Goal: Transaction & Acquisition: Purchase product/service

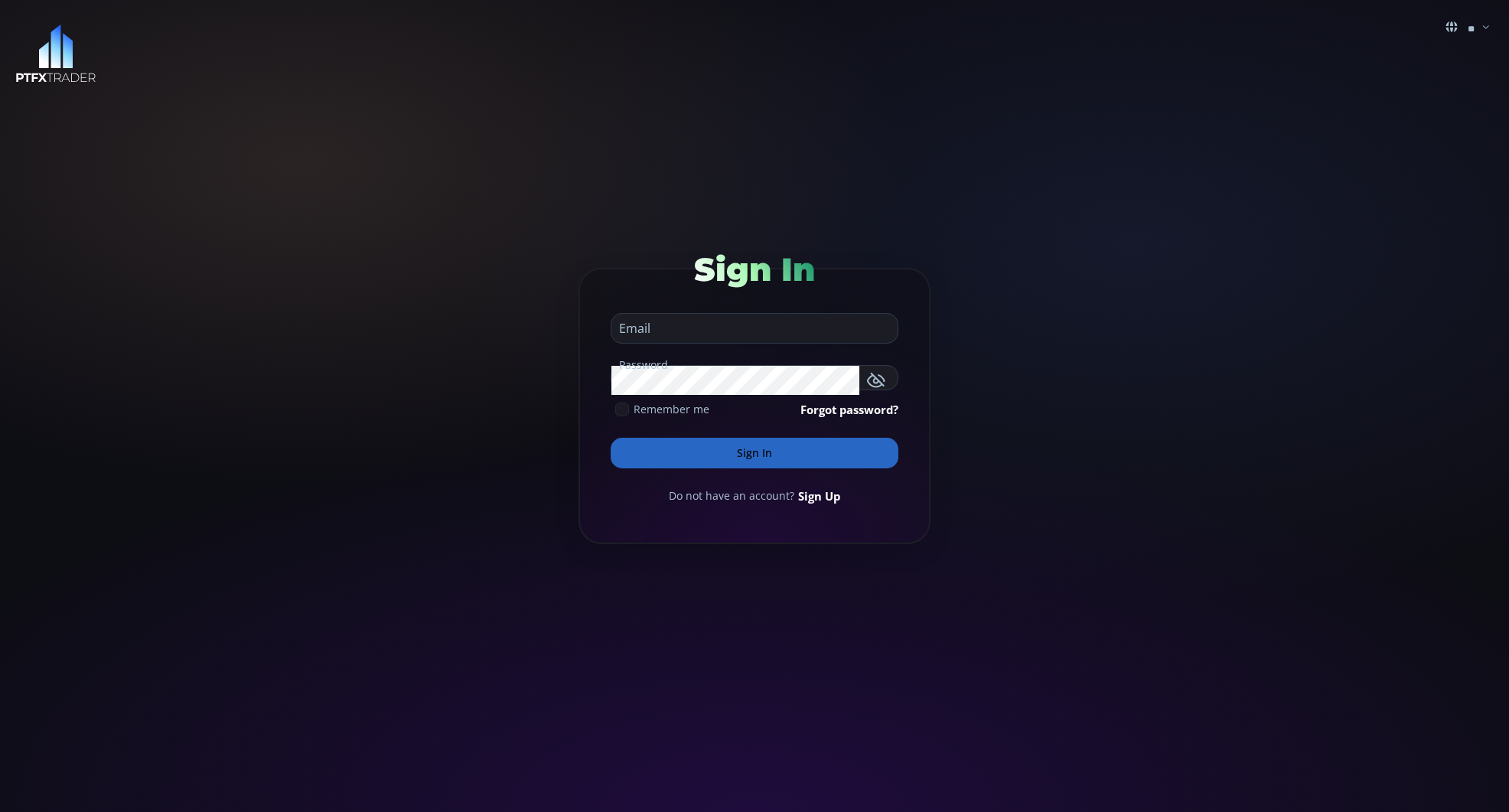
type input "**********"
click at [749, 454] on button "Sign In" at bounding box center [754, 452] width 287 height 31
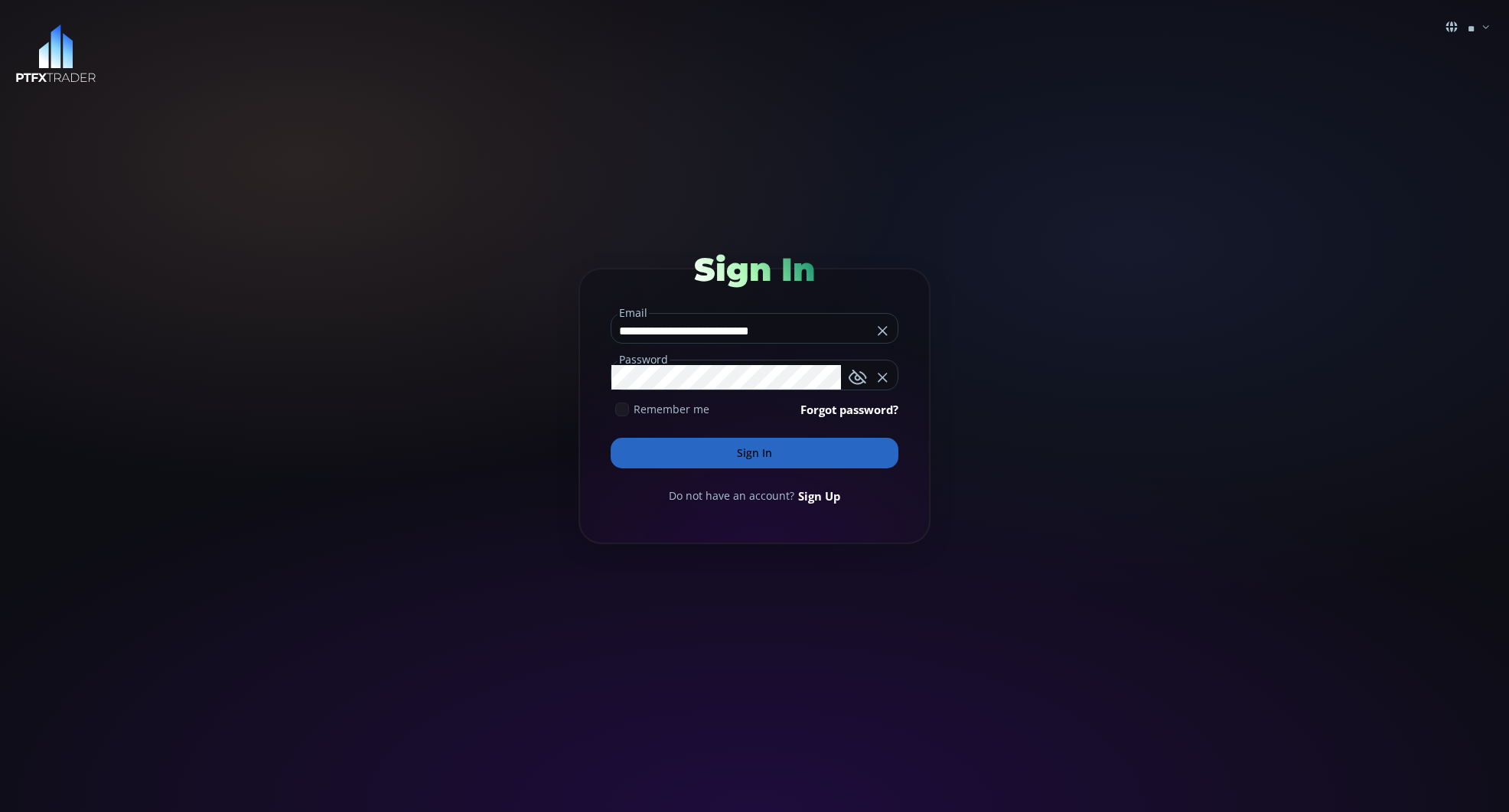
click at [754, 455] on button "Sign In" at bounding box center [754, 452] width 287 height 31
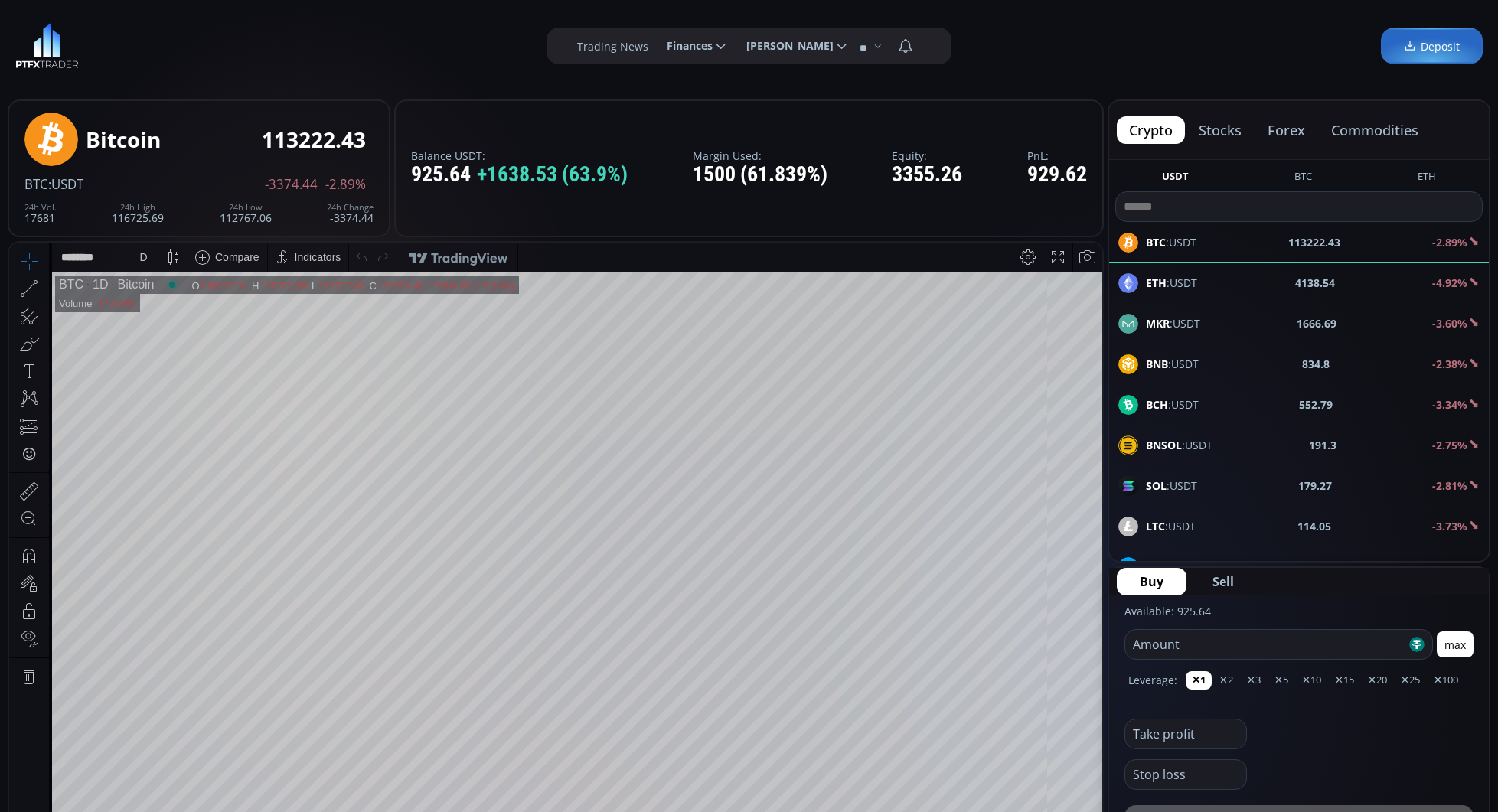
click at [1161, 285] on b "ETH" at bounding box center [1156, 282] width 21 height 15
click at [137, 257] on div "D" at bounding box center [143, 256] width 13 height 29
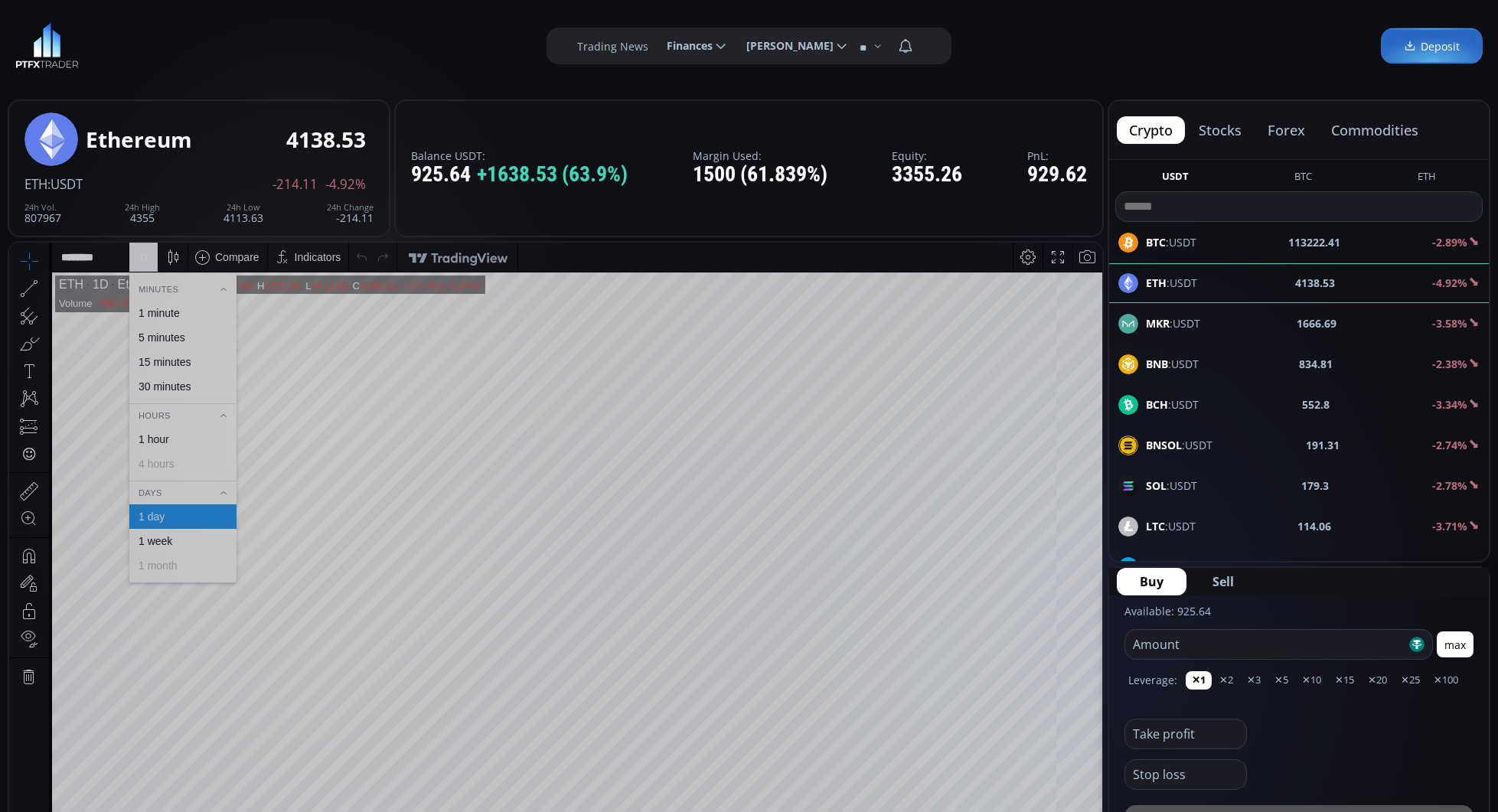
click at [157, 388] on div "30 minutes" at bounding box center [164, 387] width 52 height 12
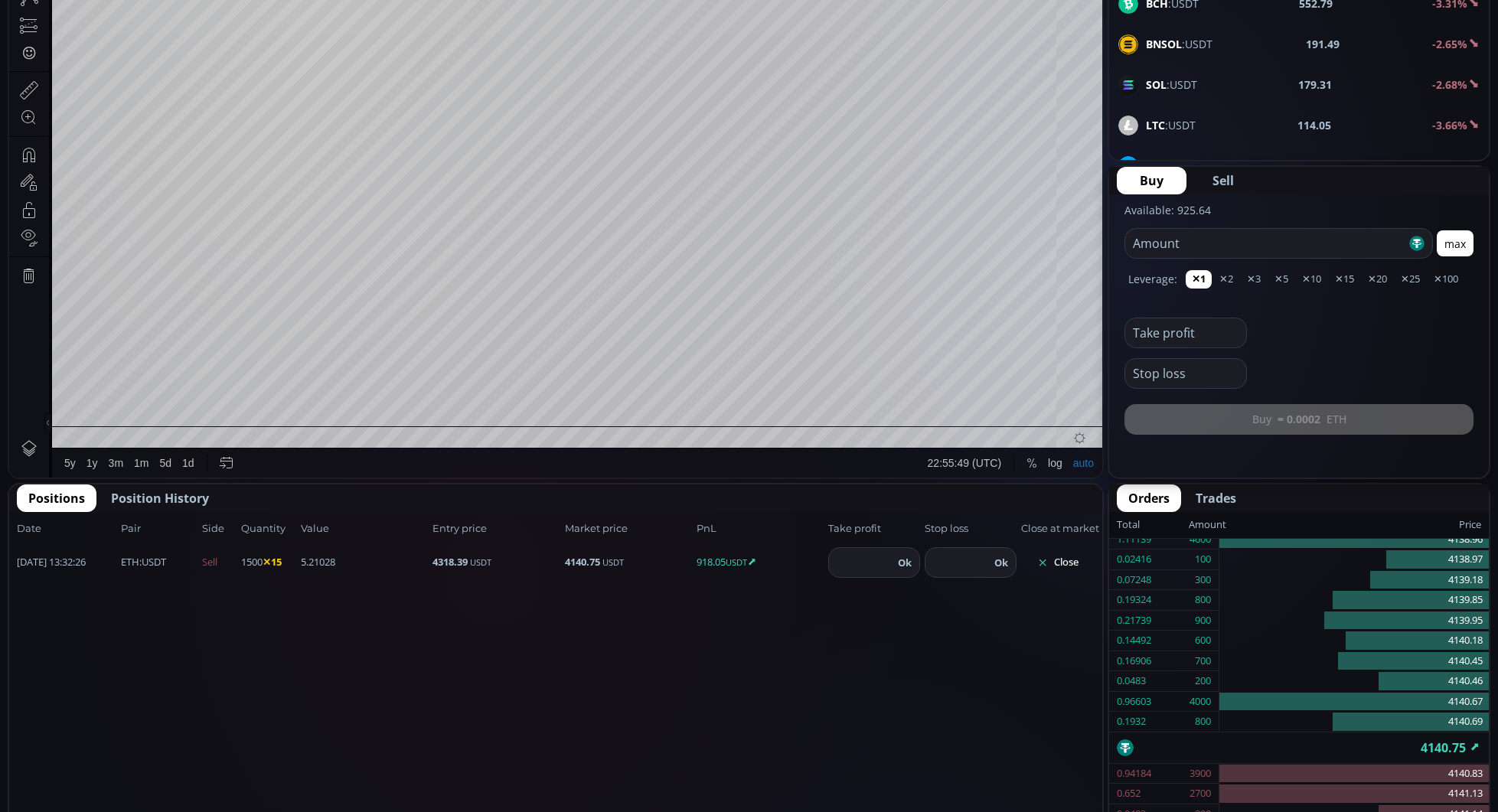
scroll to position [404, 0]
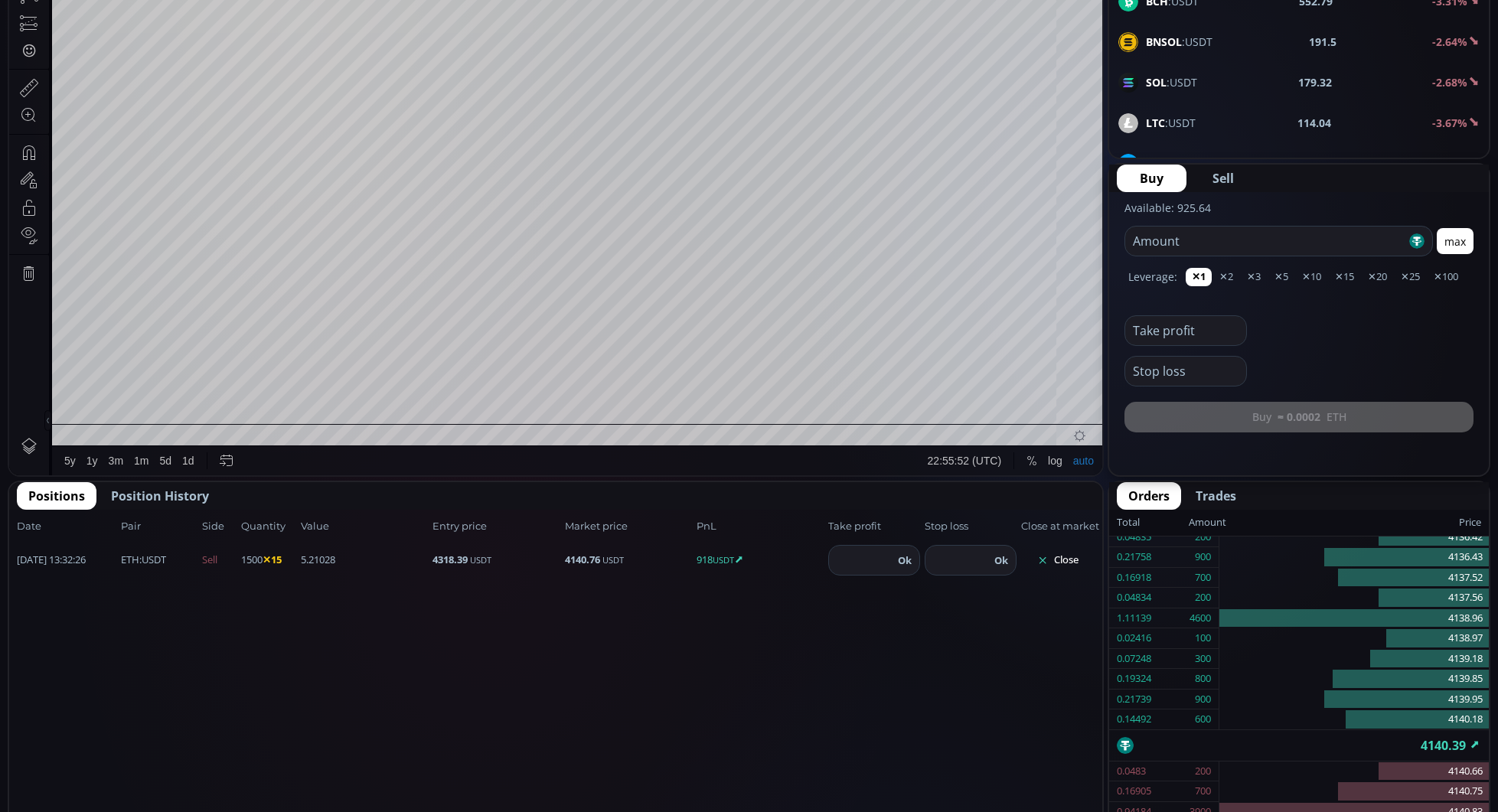
click at [150, 492] on span "Position History" at bounding box center [160, 496] width 98 height 18
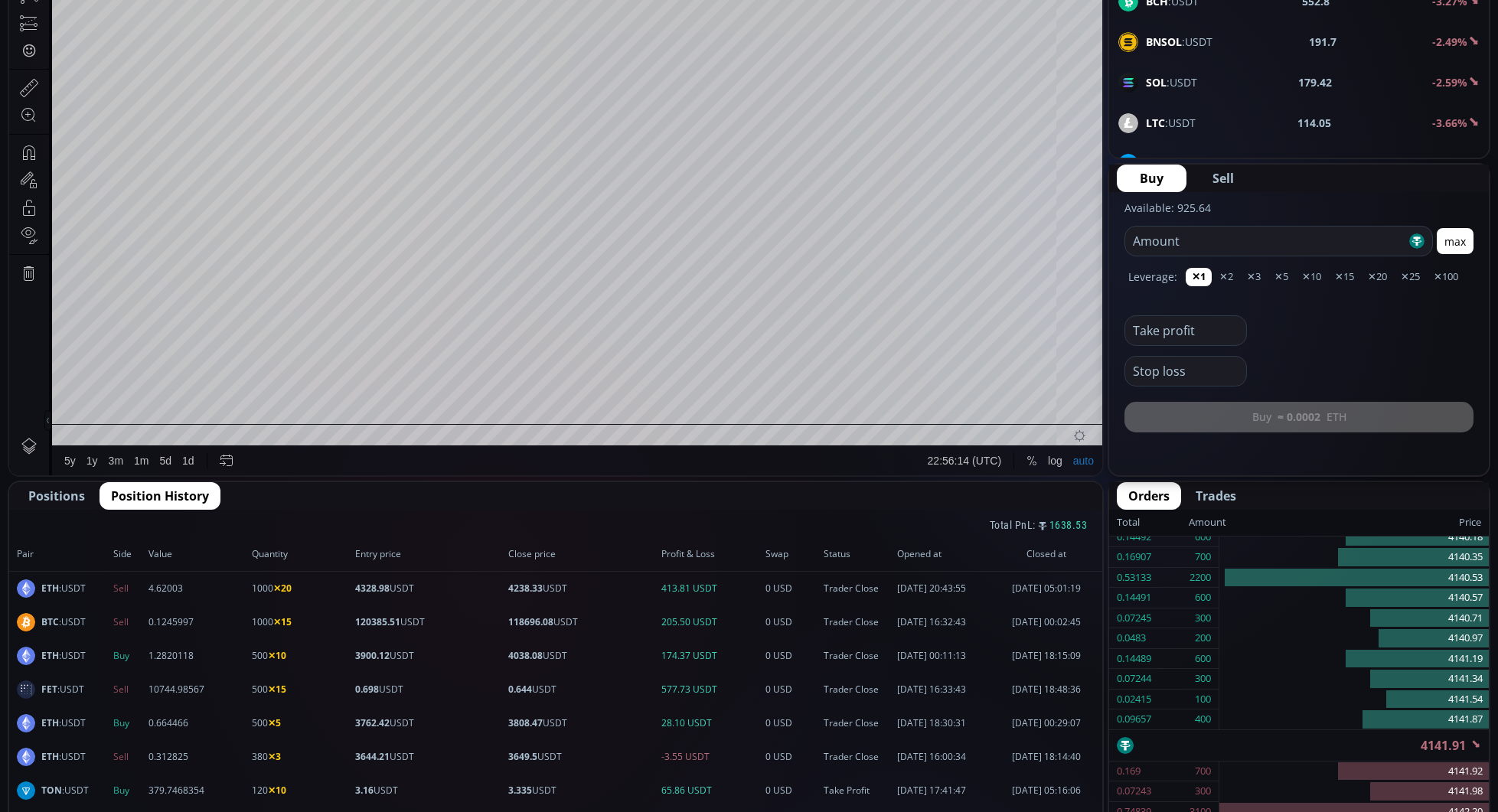
drag, startPoint x: 1497, startPoint y: 282, endPoint x: 1494, endPoint y: 294, distance: 12.4
click at [1494, 294] on main "Ethereum 4141.92 ETH :USDT -202.72 -4.67% 24h Vol. 807599 24h High 4355 24h Low…" at bounding box center [749, 641] width 1498 height 1904
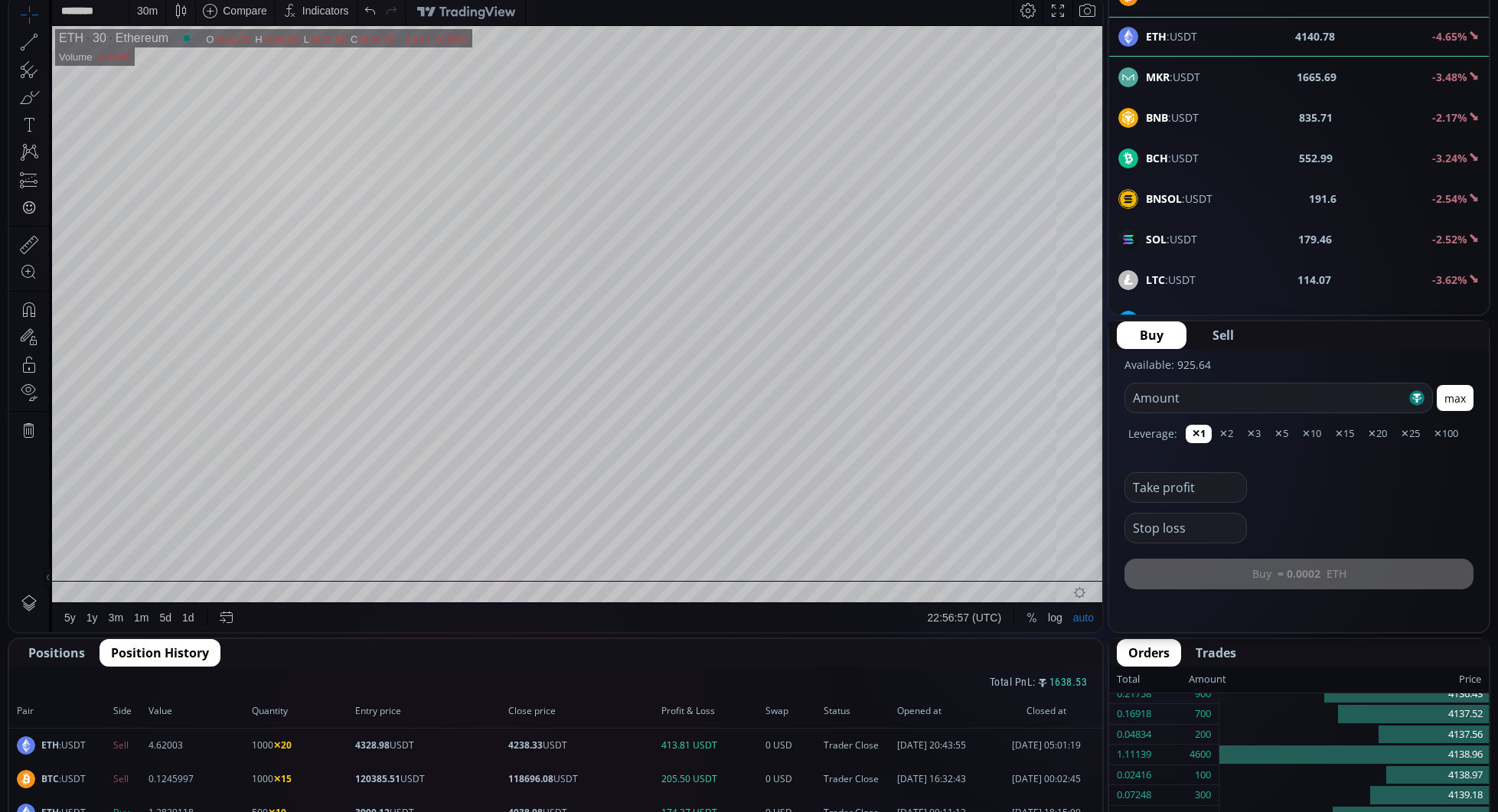
scroll to position [235, 0]
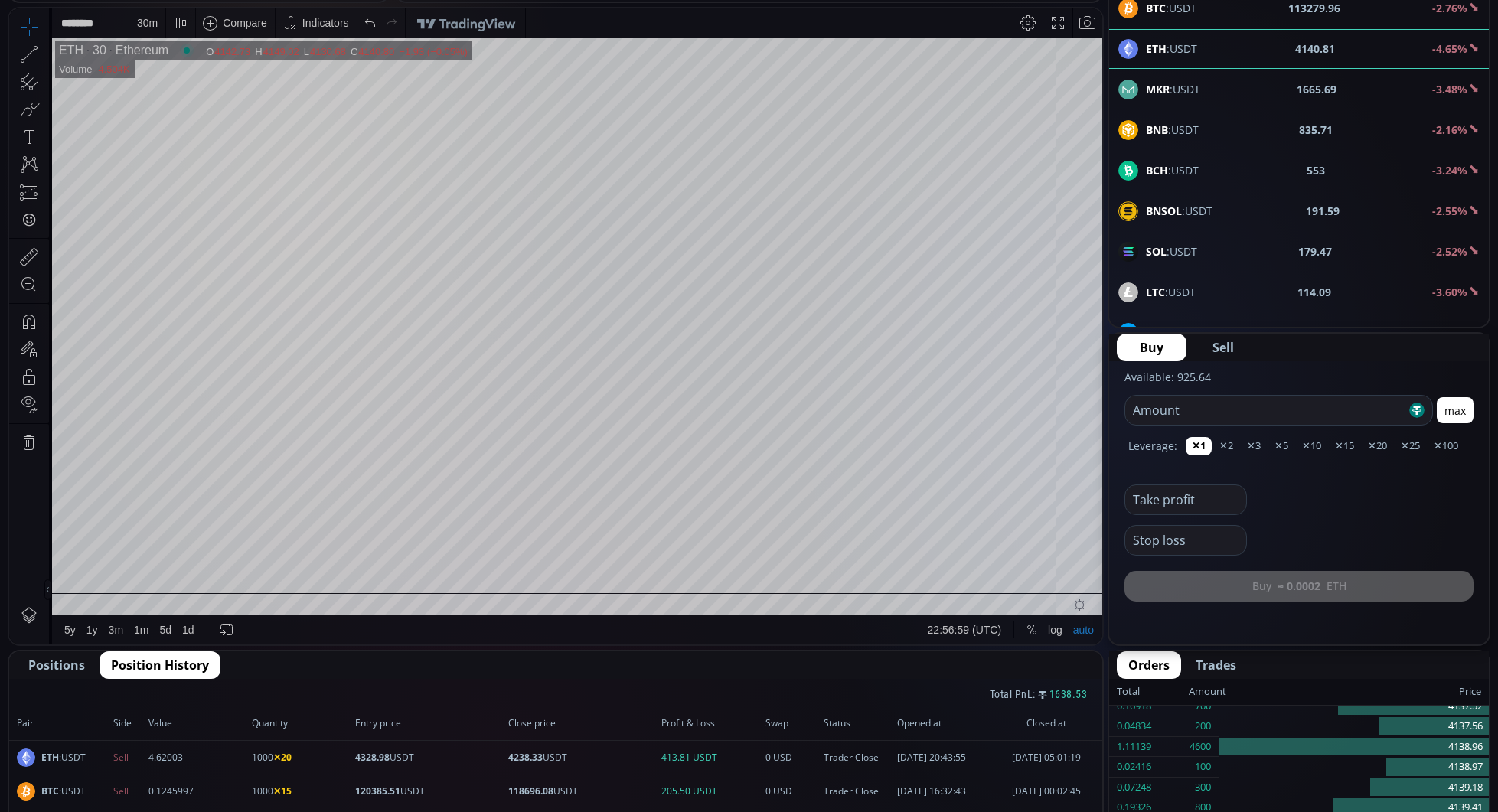
click at [58, 668] on span "Positions" at bounding box center [56, 665] width 57 height 18
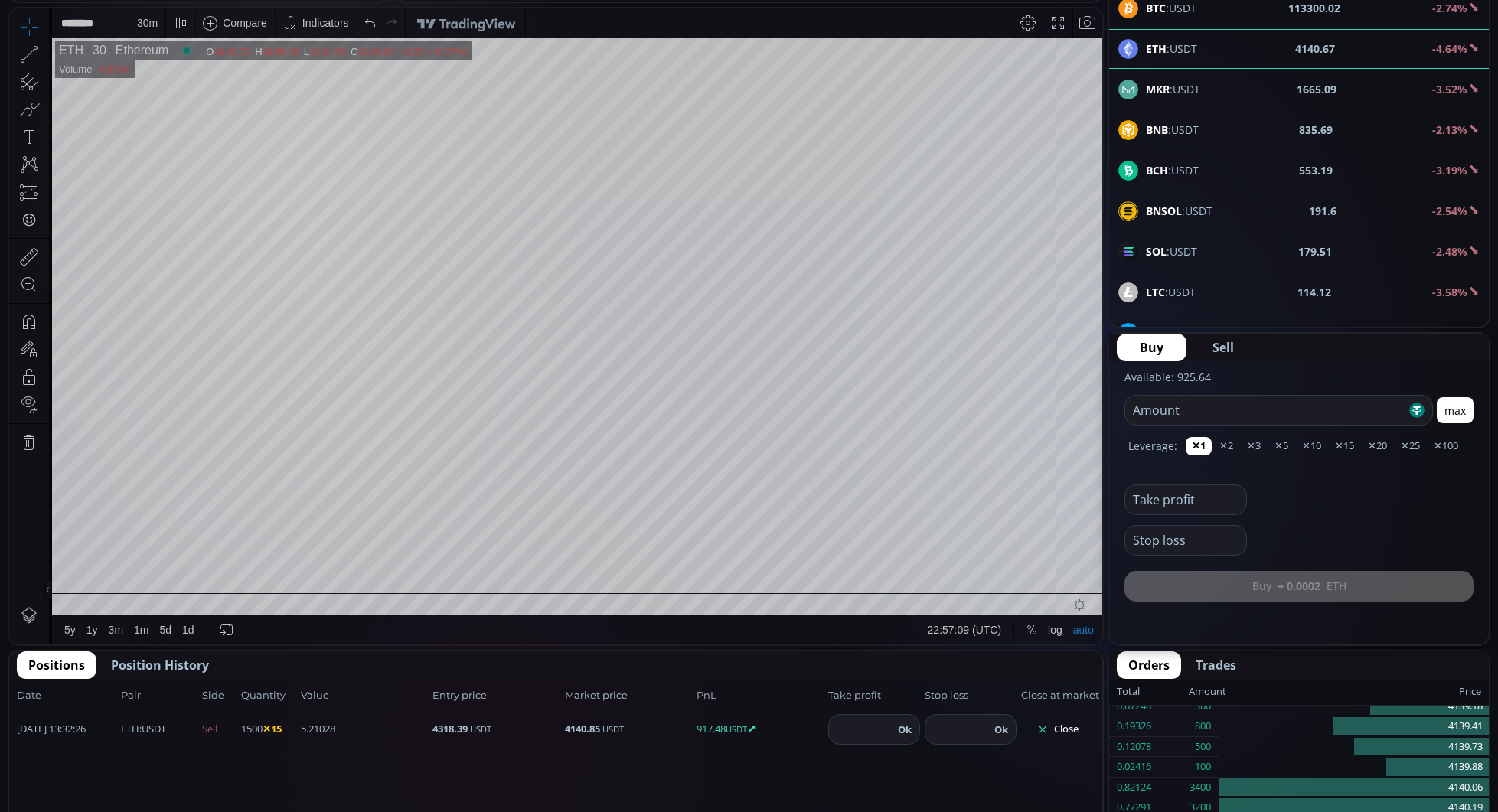
click at [195, 676] on button "Position History" at bounding box center [160, 665] width 121 height 28
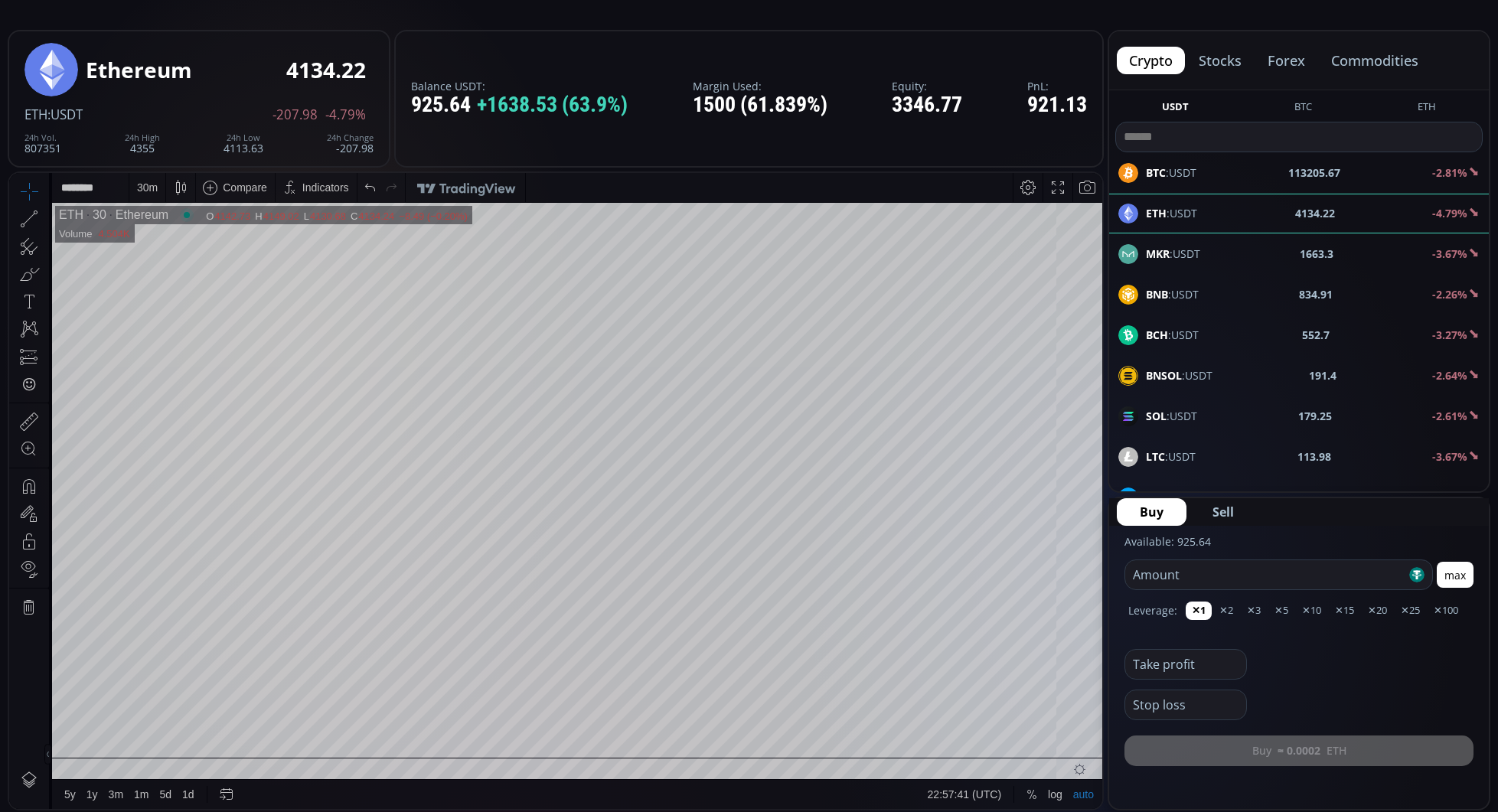
scroll to position [69, 0]
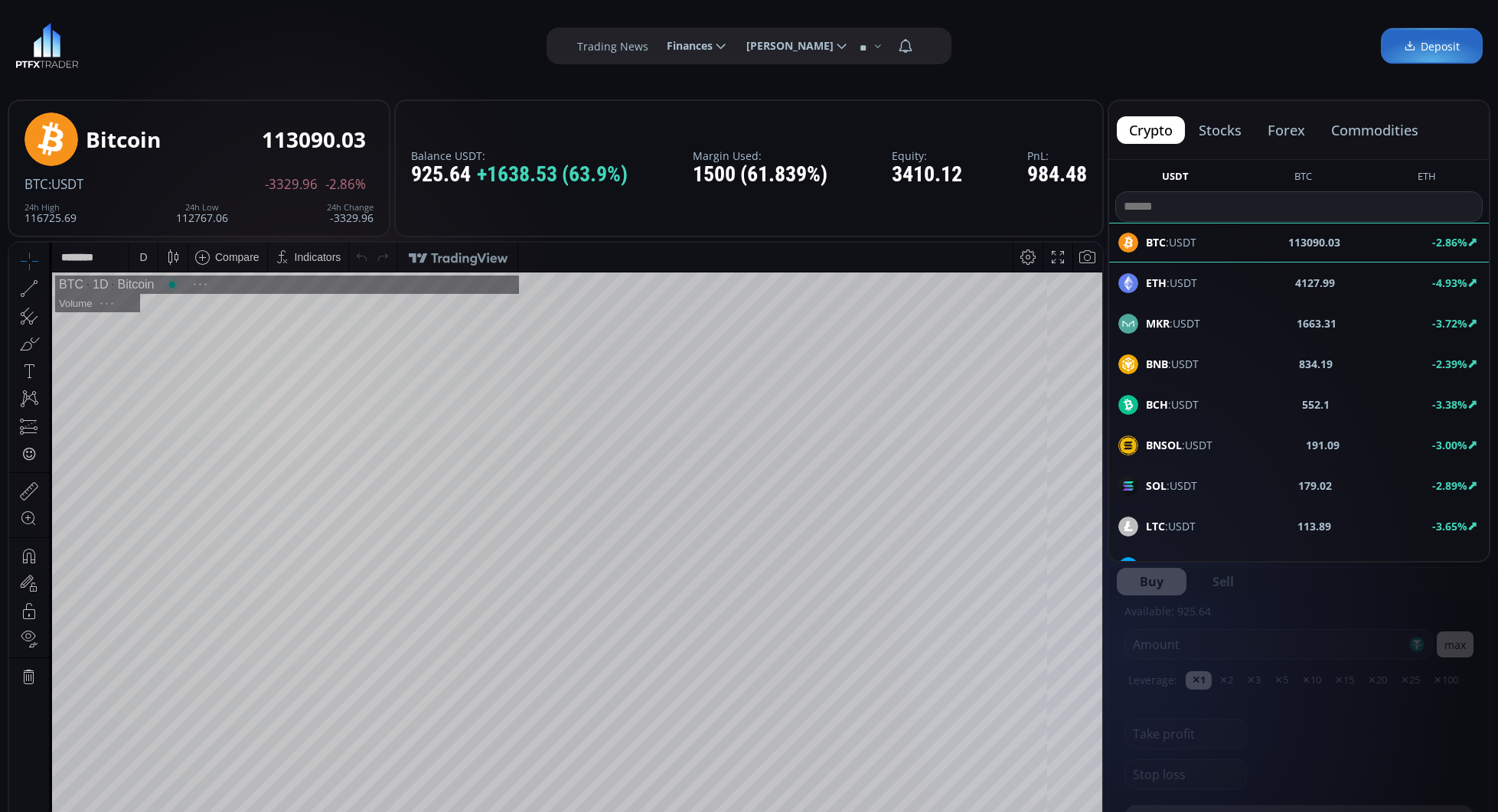
scroll to position [212, 0]
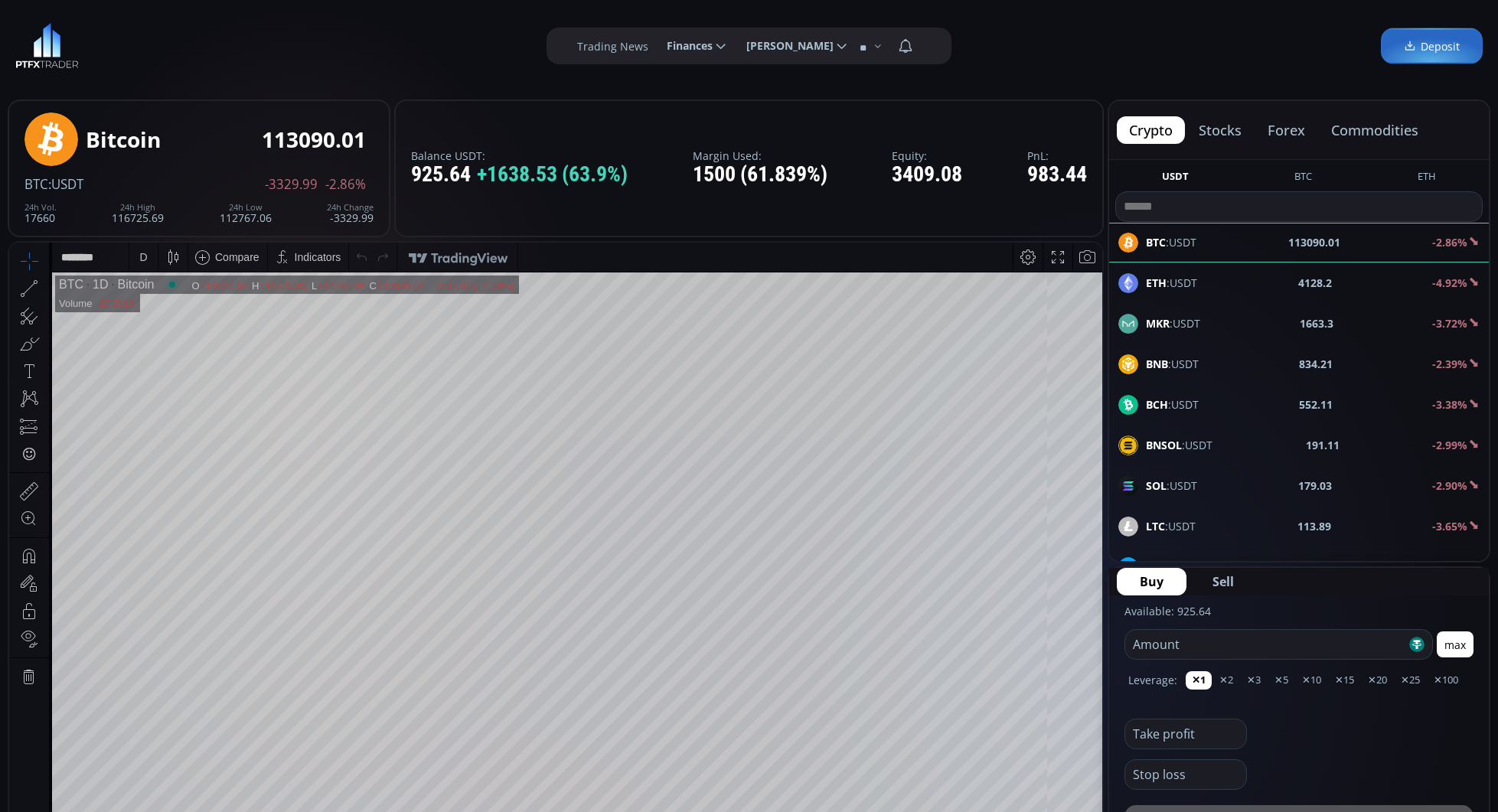
click at [1197, 284] on div "ETH :USDT 4128.2 -4.92%" at bounding box center [1298, 283] width 361 height 20
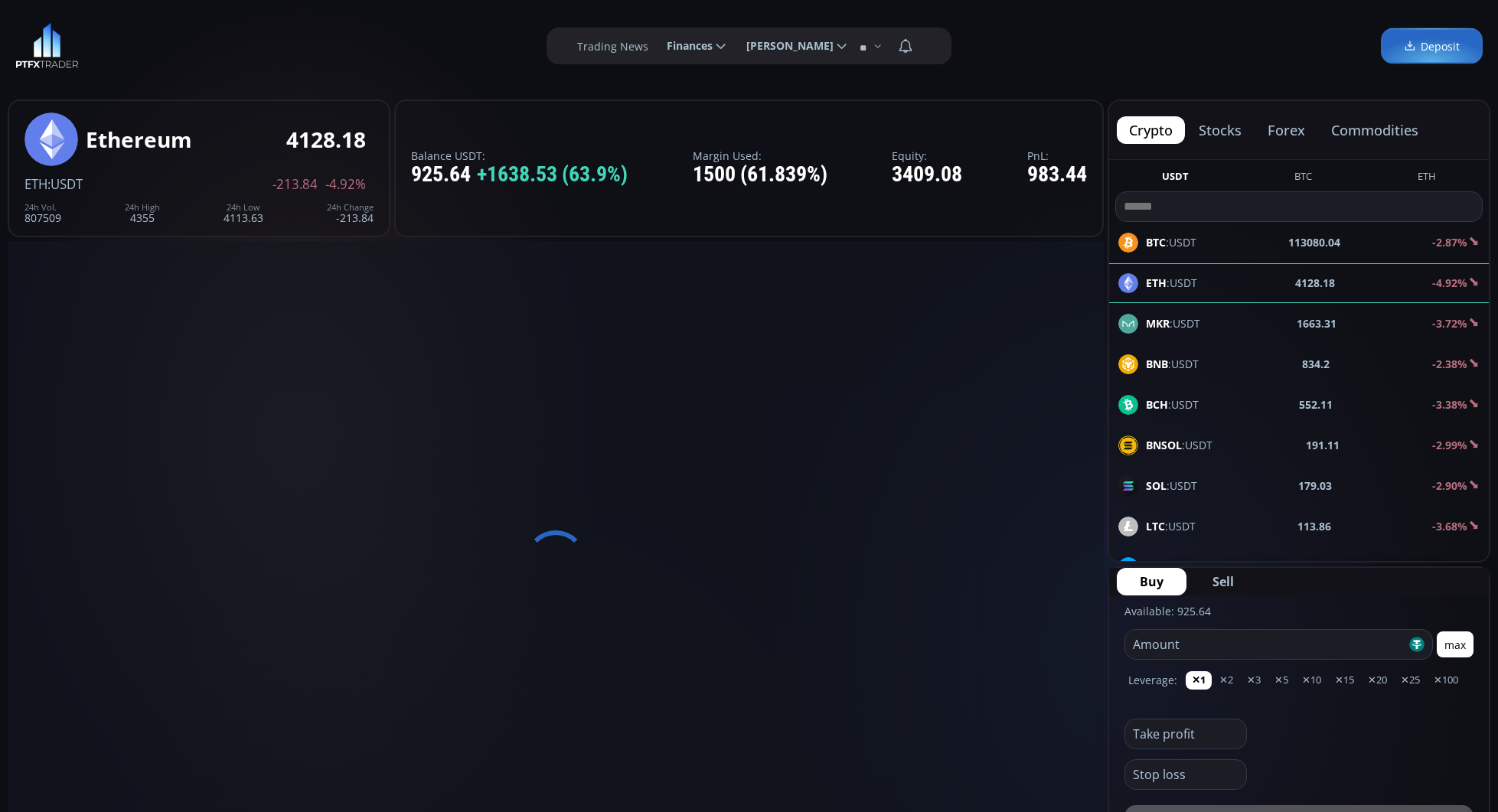
scroll to position [0, 0]
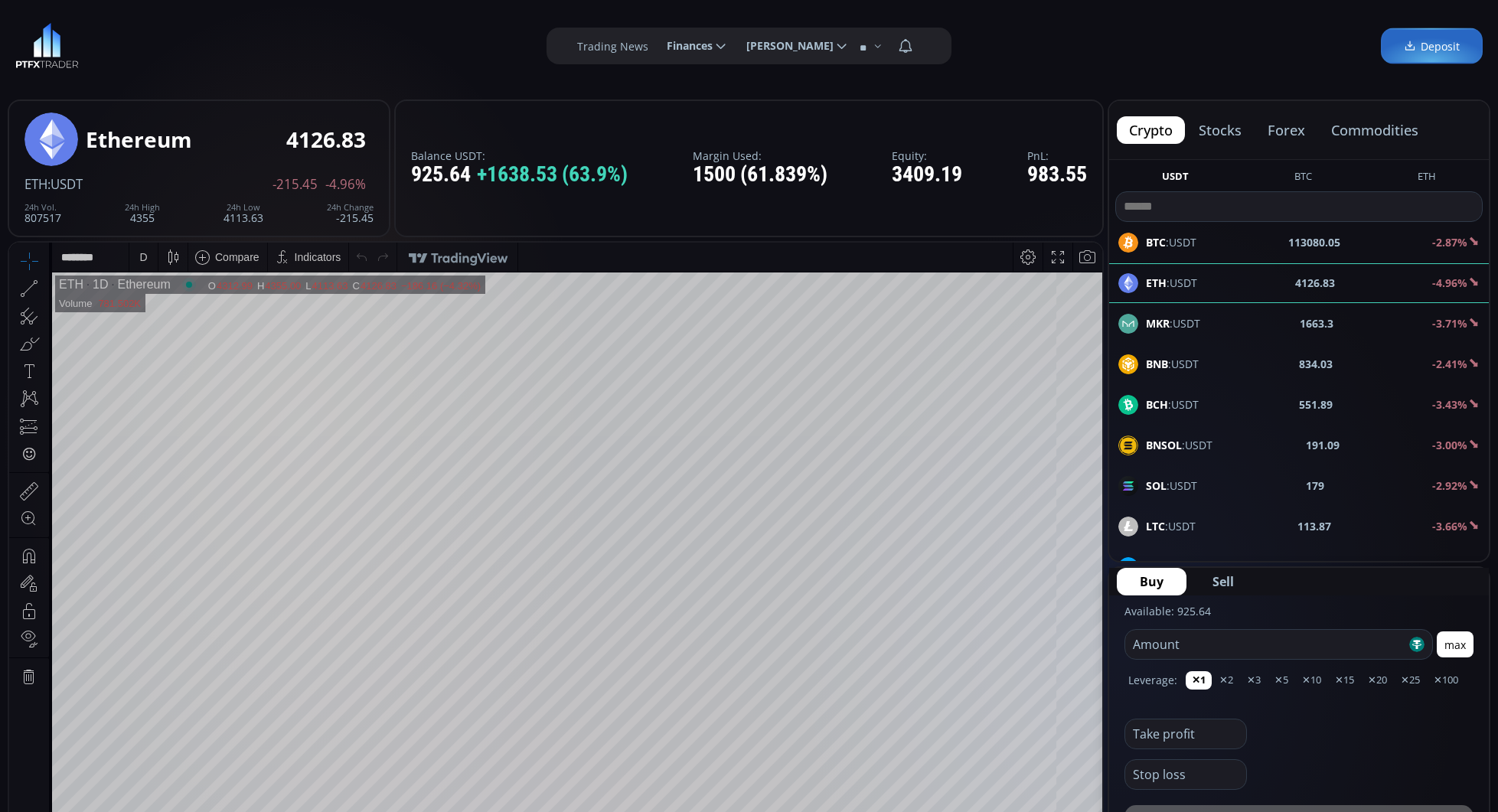
click at [144, 262] on div "D" at bounding box center [143, 257] width 8 height 12
click at [171, 386] on div "30 minutes" at bounding box center [164, 387] width 52 height 12
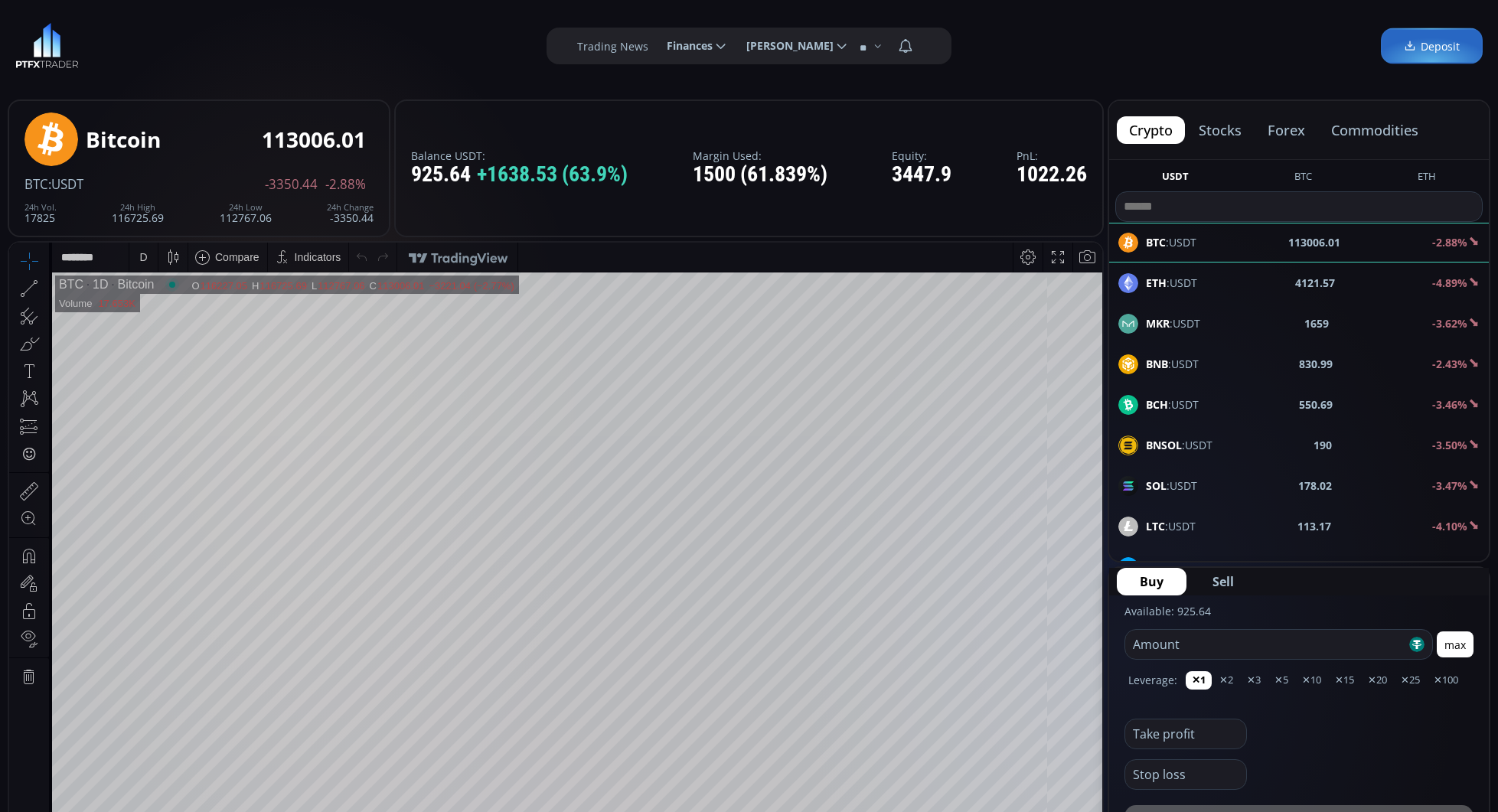
click at [1206, 281] on div "ETH :USDT 4121.57 -4.89%" at bounding box center [1298, 283] width 361 height 20
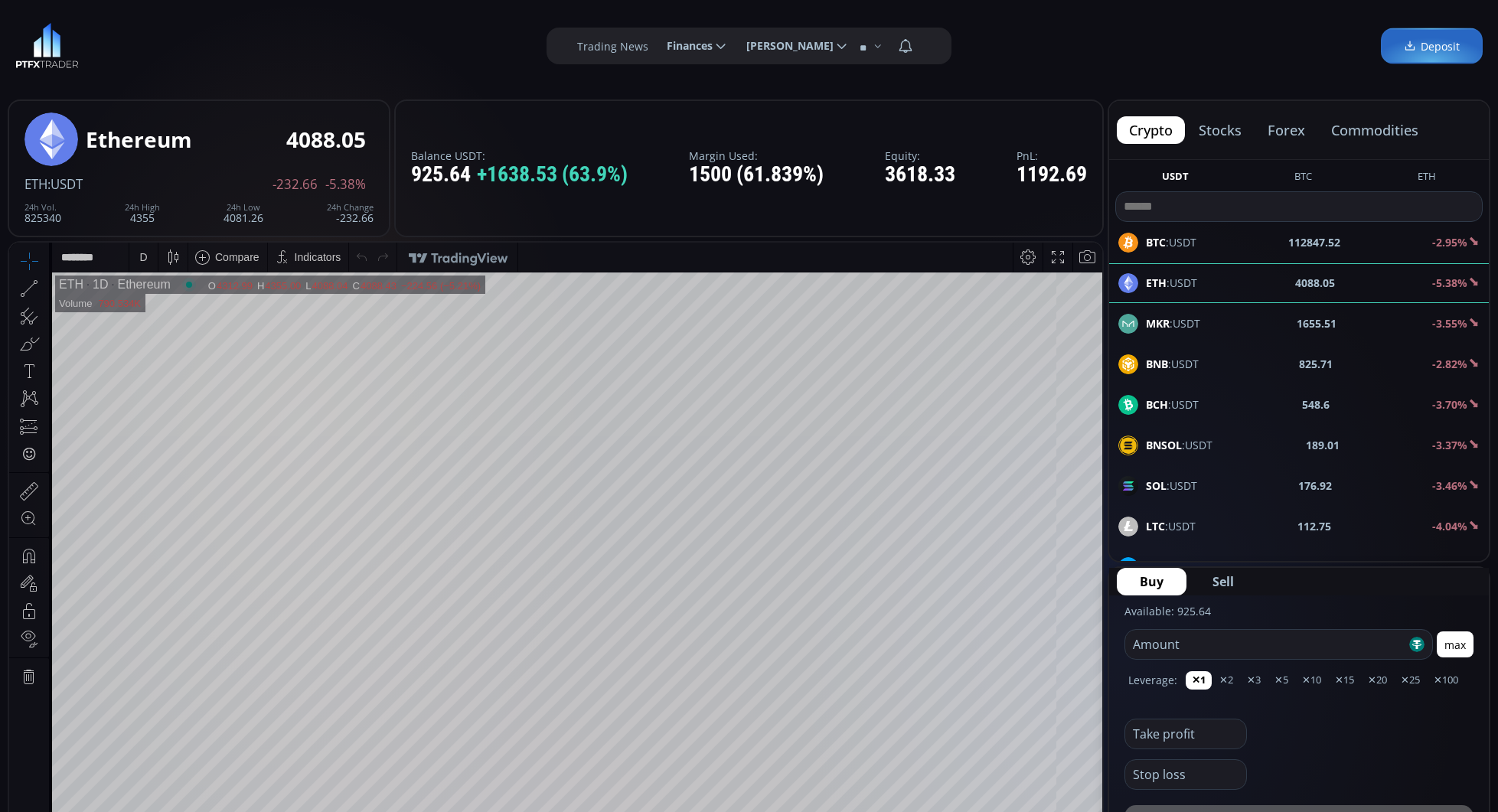
click at [147, 260] on div "D" at bounding box center [143, 256] width 13 height 29
click at [160, 436] on div "1 hour" at bounding box center [153, 439] width 31 height 12
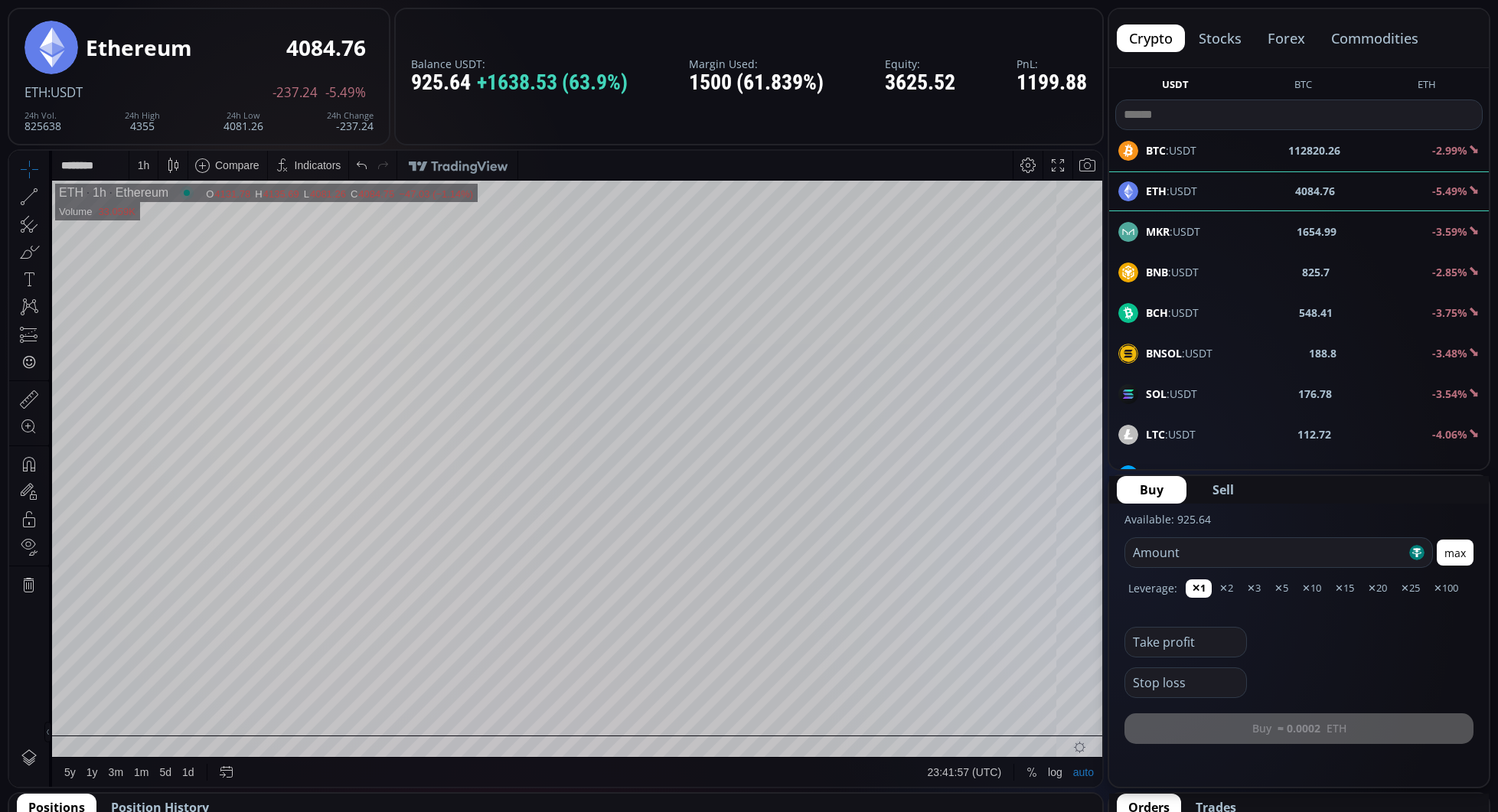
scroll to position [79, 0]
